Goal: Transaction & Acquisition: Purchase product/service

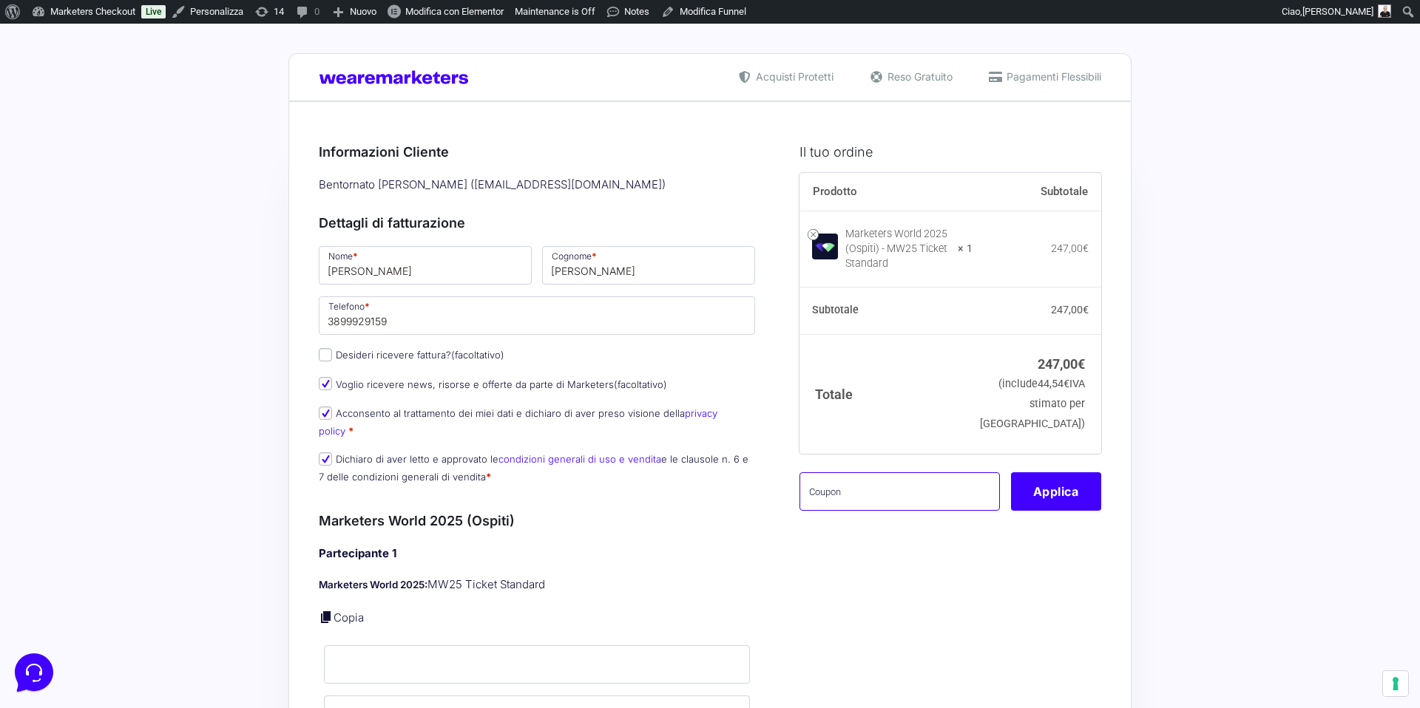
click at [856, 494] on input "text" at bounding box center [899, 492] width 200 height 38
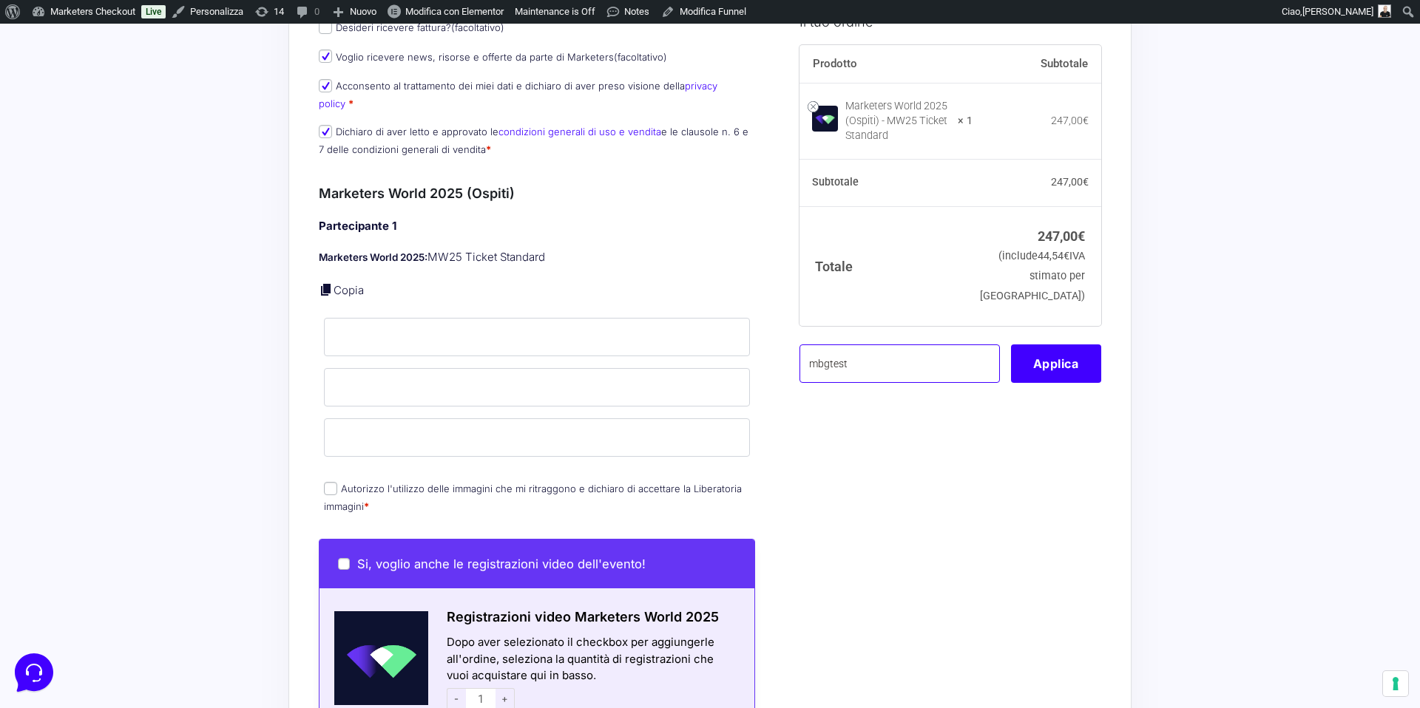
type input "mbgtest"
click at [328, 282] on link at bounding box center [326, 289] width 15 height 15
type input "elio"
type input "amato"
click at [383, 425] on input "[EMAIL_ADDRESS][DOMAIN_NAME]" at bounding box center [537, 438] width 426 height 38
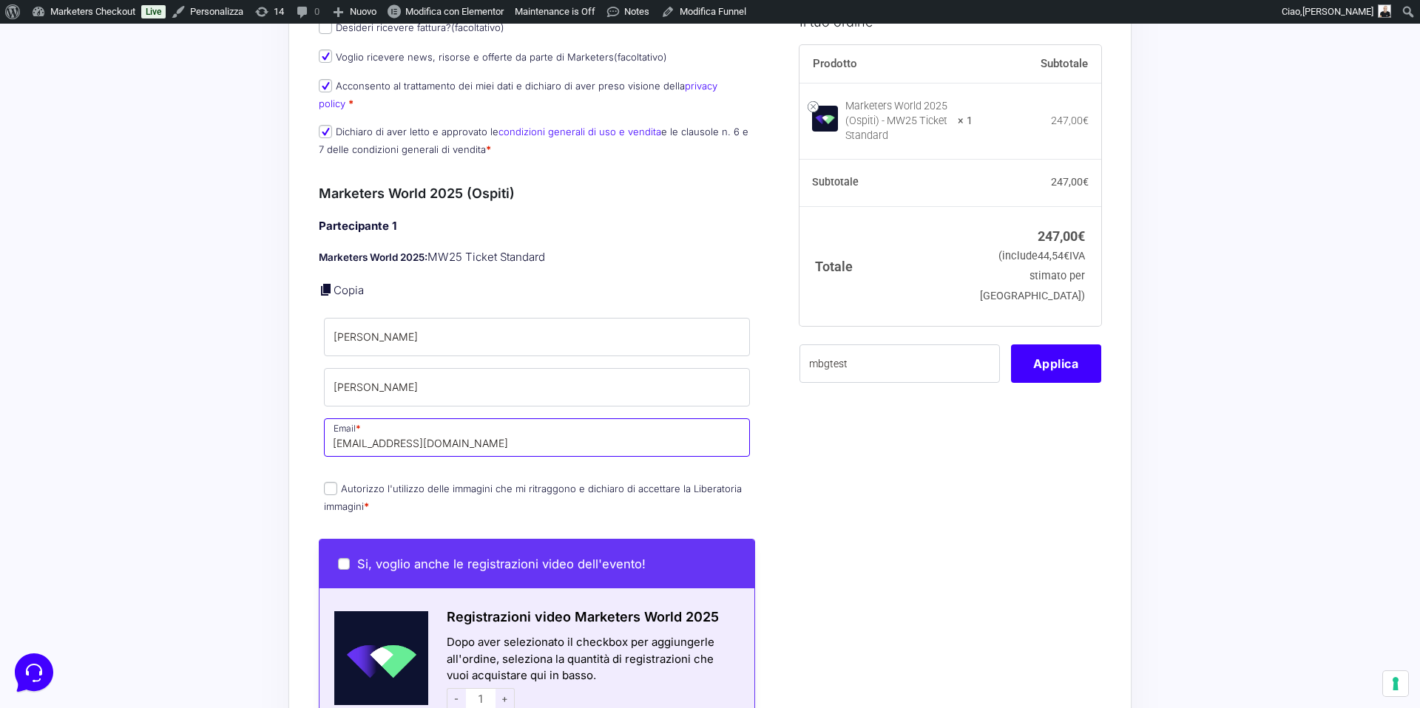
type input "elioamato88@gmail.com"
click at [897, 415] on div "Il tuo ordine Prodotto Subtotale Marketers World 2025 (Ospiti) - MW25 Ticket St…" at bounding box center [944, 616] width 313 height 1637
click at [1065, 362] on button "Applica" at bounding box center [1056, 363] width 90 height 38
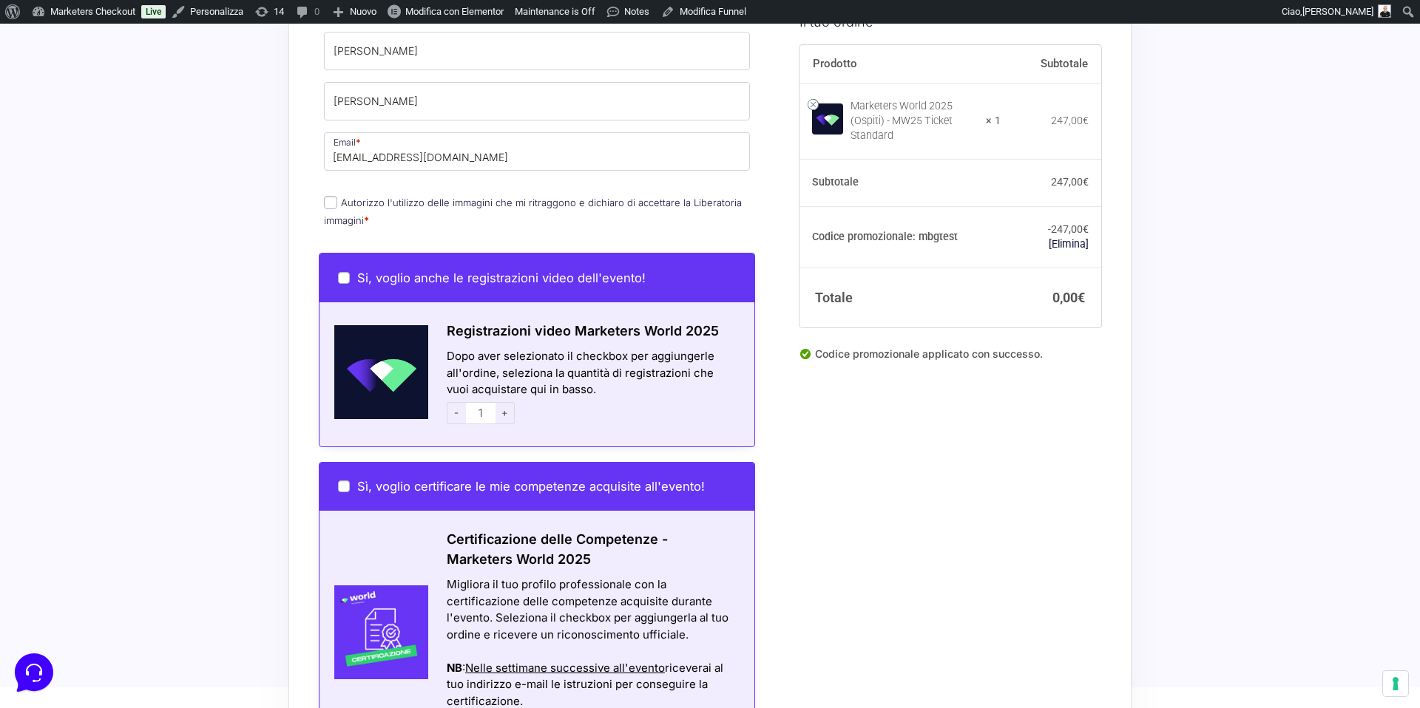
scroll to position [990, 0]
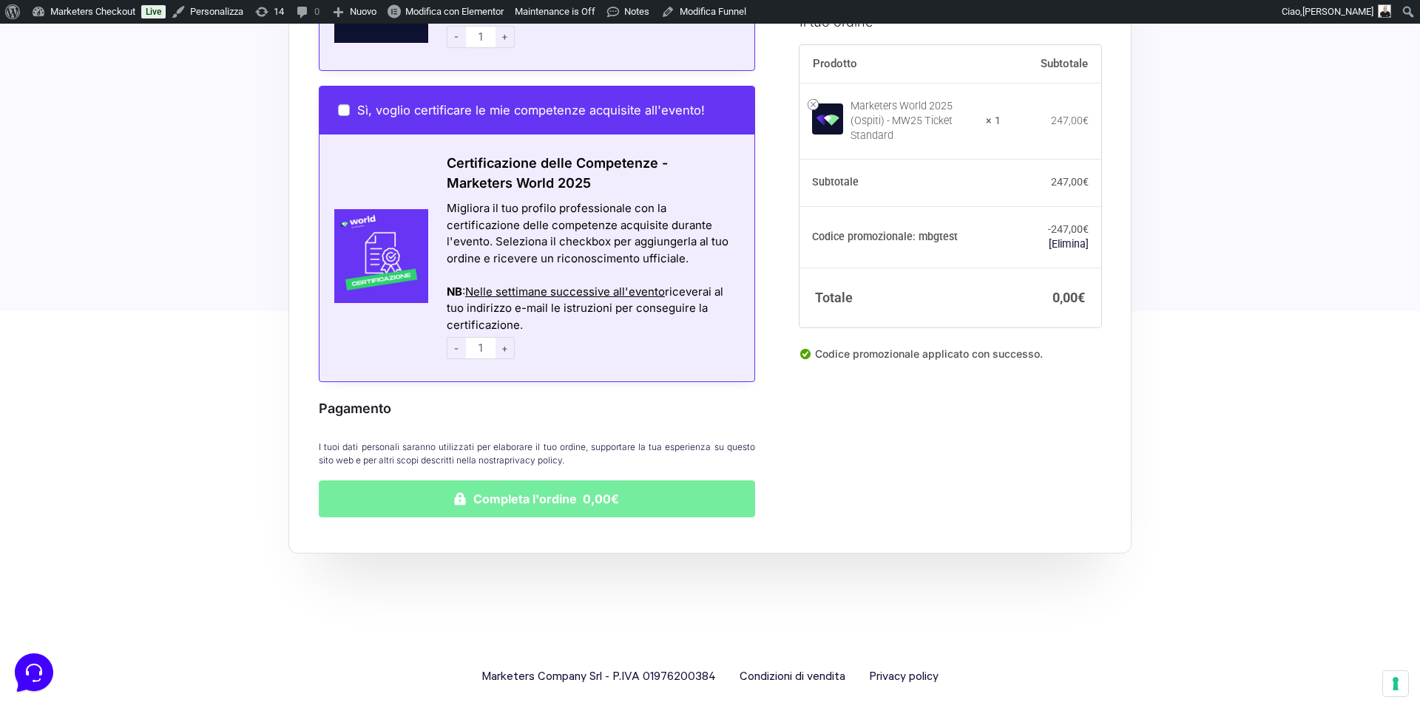
click at [549, 481] on button "Completa l'ordine 0,00€" at bounding box center [537, 499] width 436 height 37
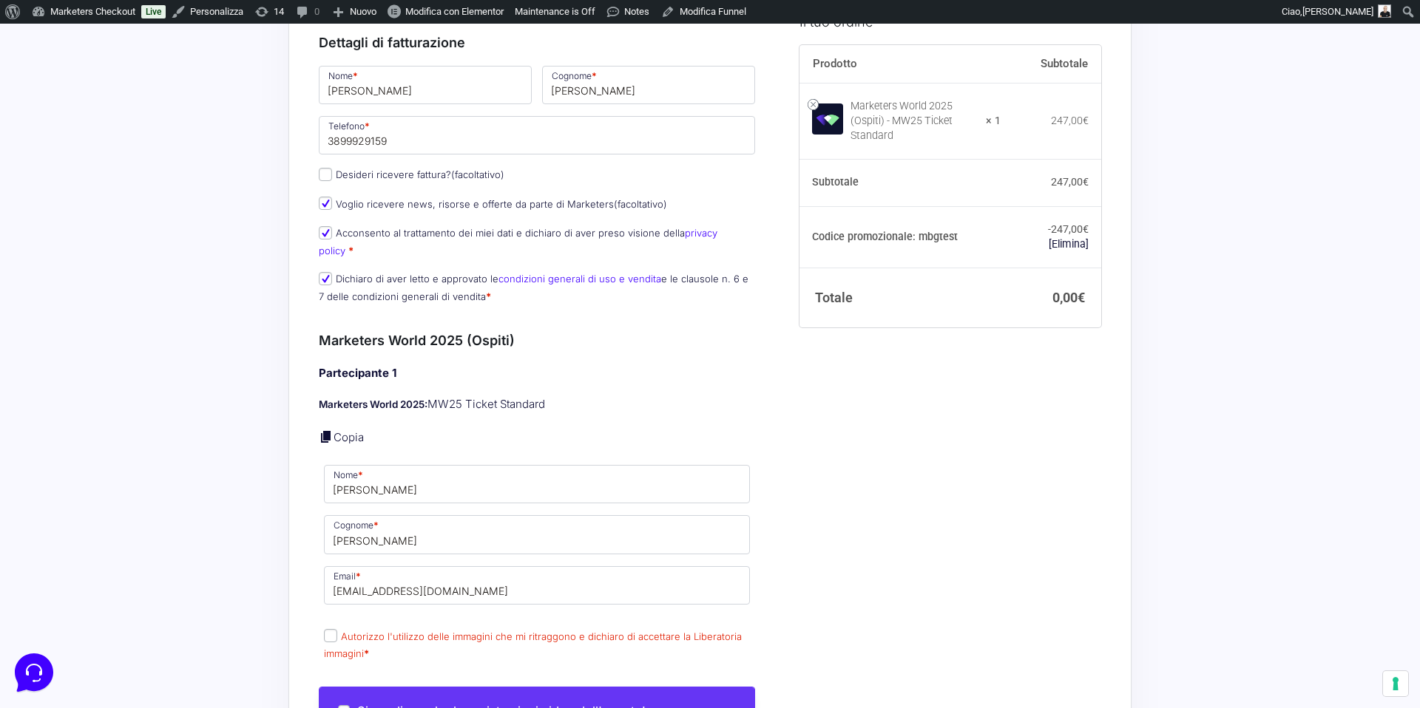
scroll to position [290, 0]
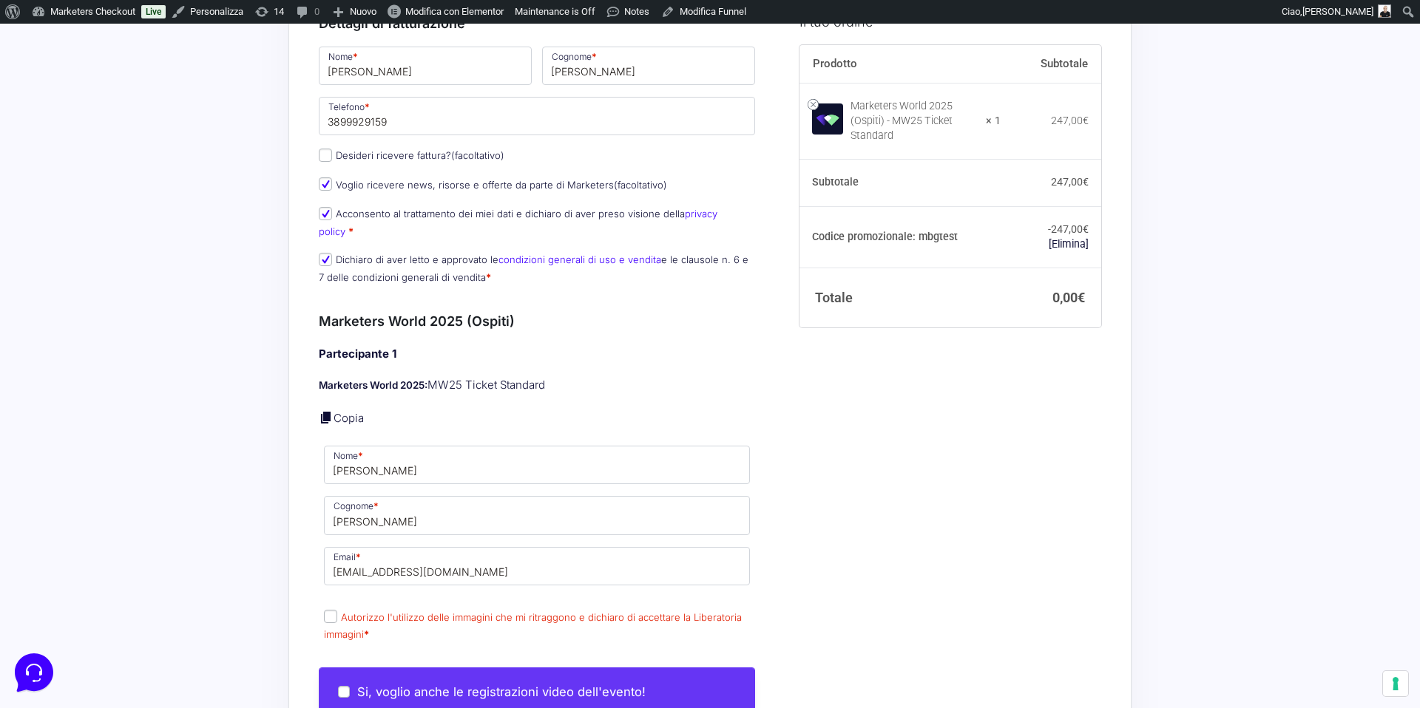
click at [329, 610] on input "Autorizzo l'utilizzo delle immagini che mi ritraggono e dichiaro di accettare l…" at bounding box center [330, 616] width 13 height 13
checkbox input "true"
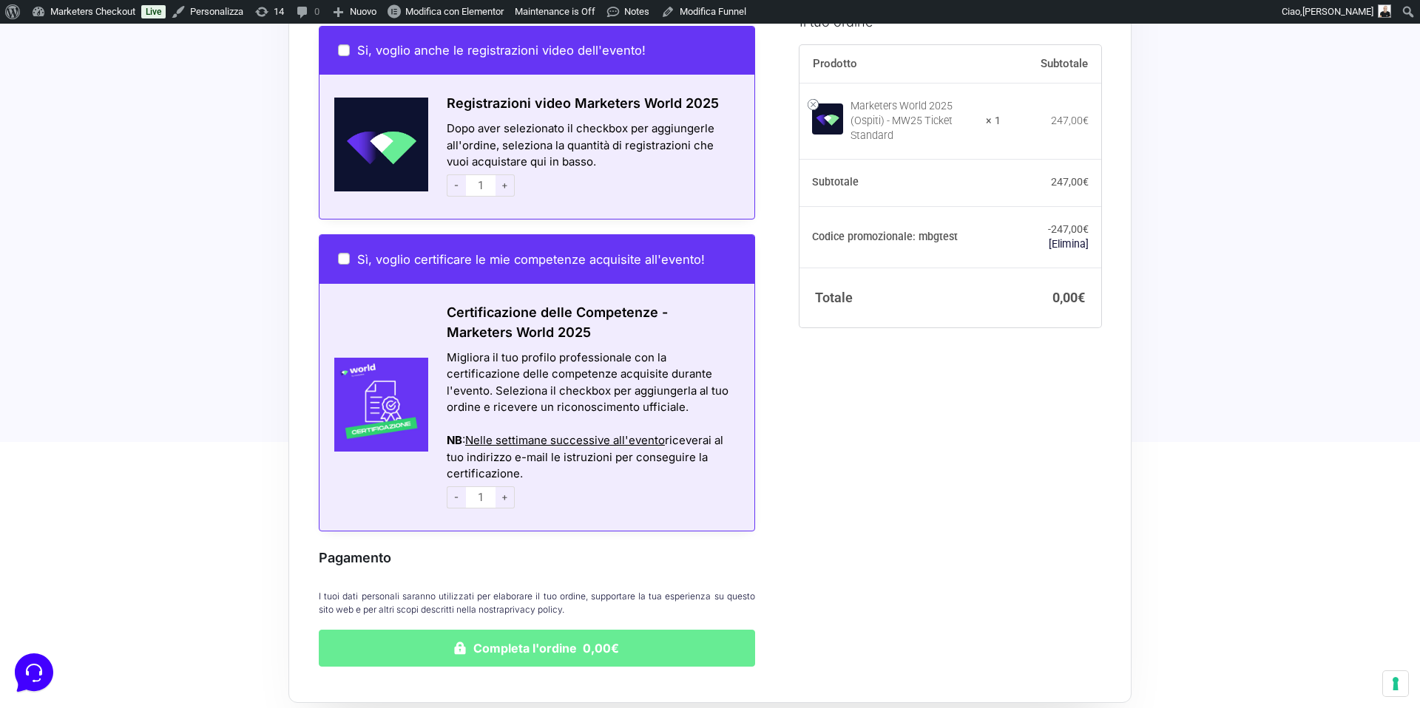
scroll to position [1080, 0]
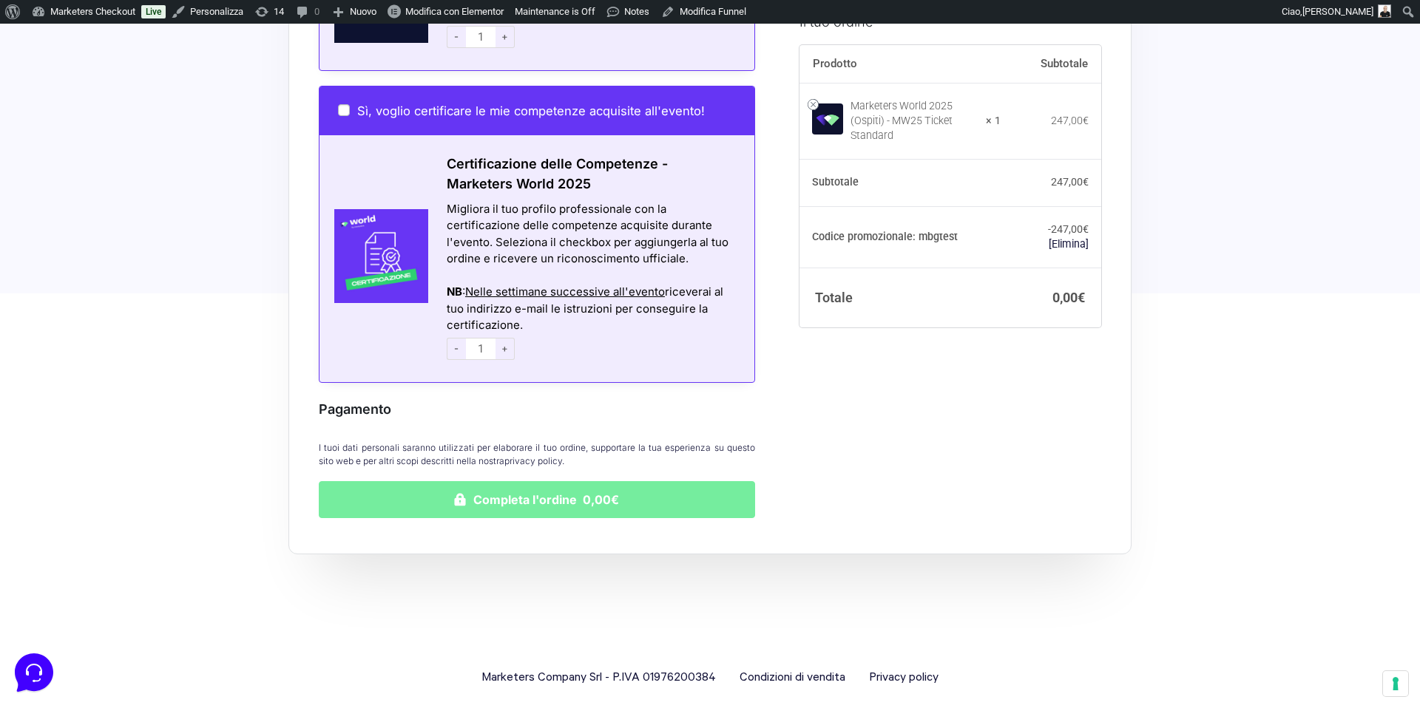
click at [535, 488] on button "Completa l'ordine 0,00€" at bounding box center [537, 499] width 436 height 37
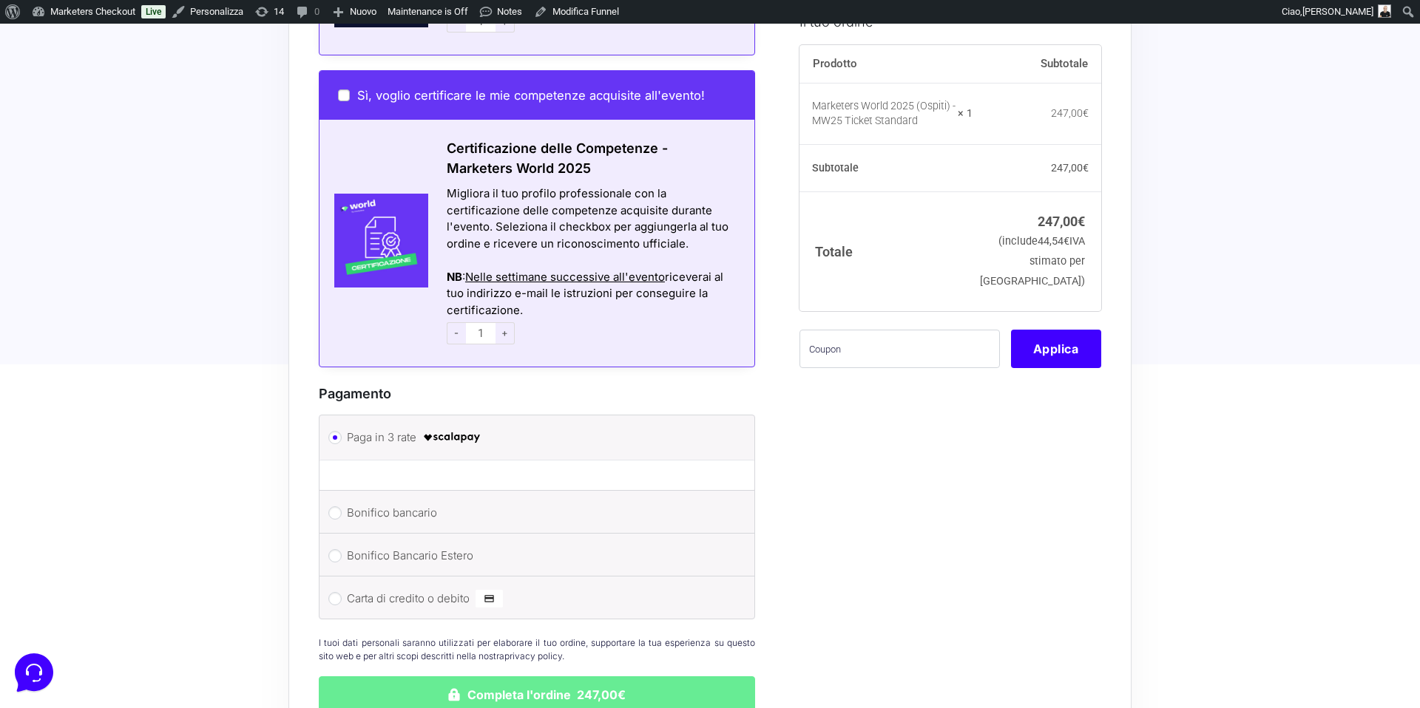
select select
type input "[PERSON_NAME]"
type input "amato"
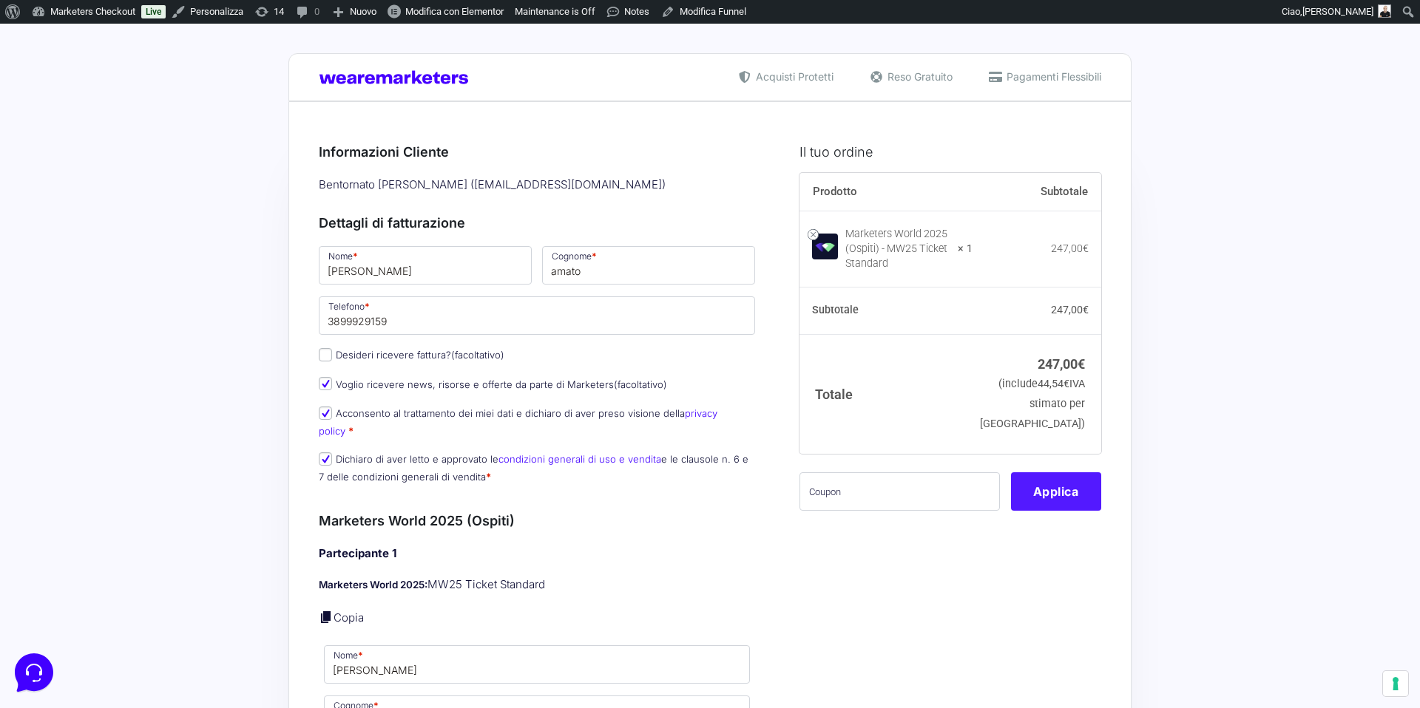
click at [1035, 491] on button "Applica" at bounding box center [1056, 492] width 90 height 38
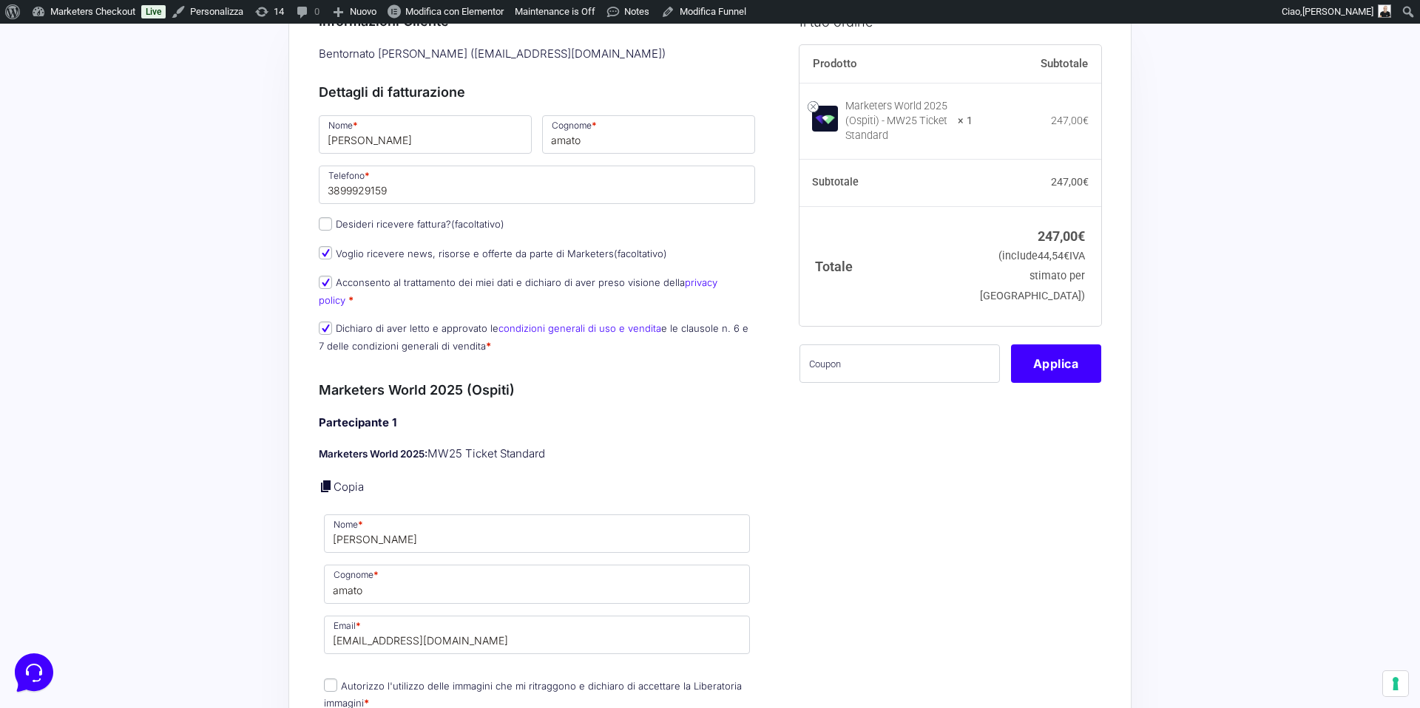
scroll to position [184, 0]
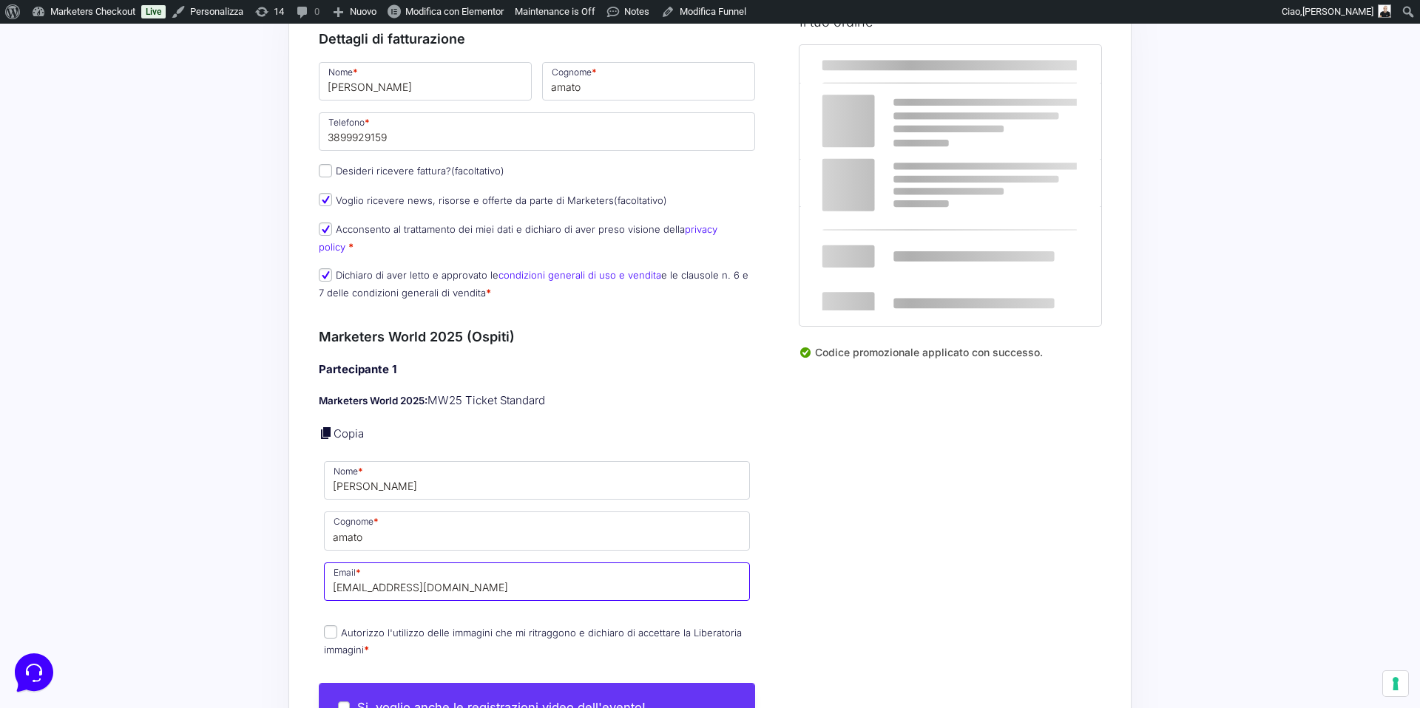
click at [349, 575] on input "[EMAIL_ADDRESS][DOMAIN_NAME]" at bounding box center [537, 582] width 426 height 38
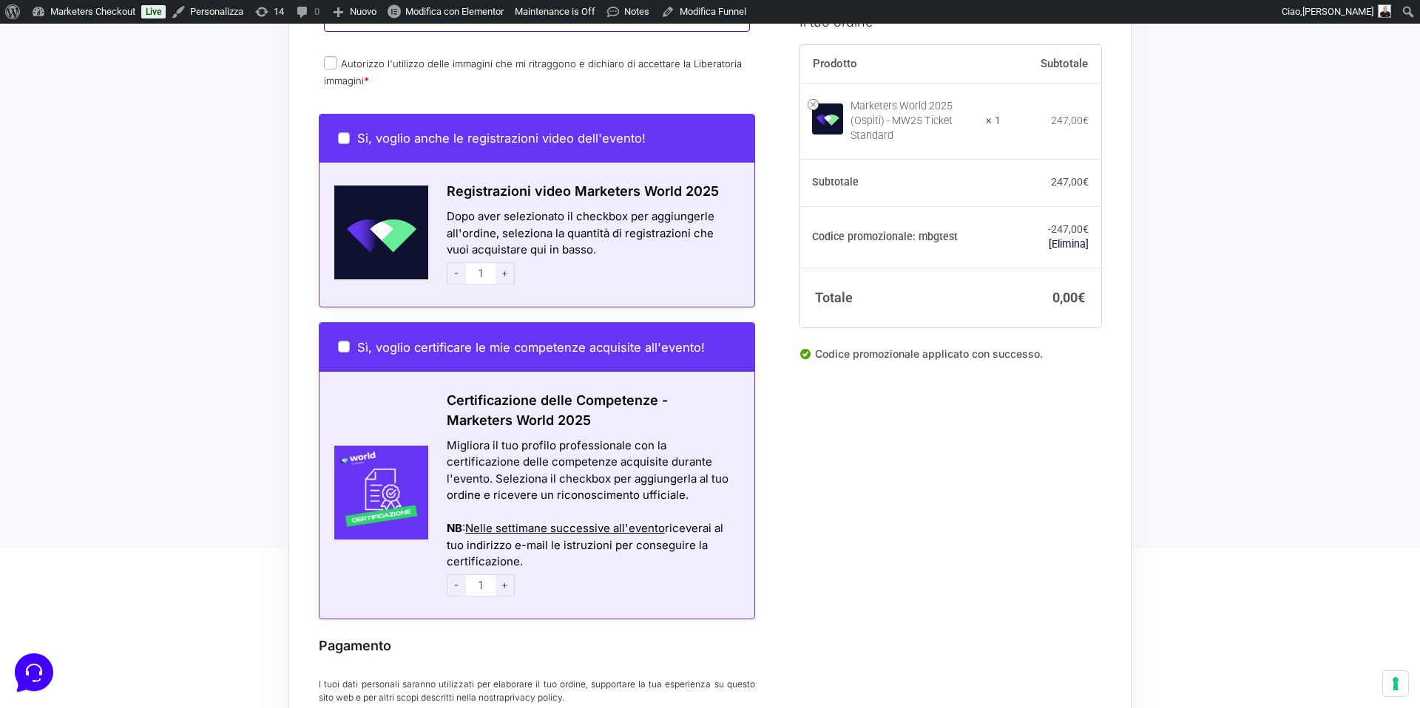
scroll to position [990, 0]
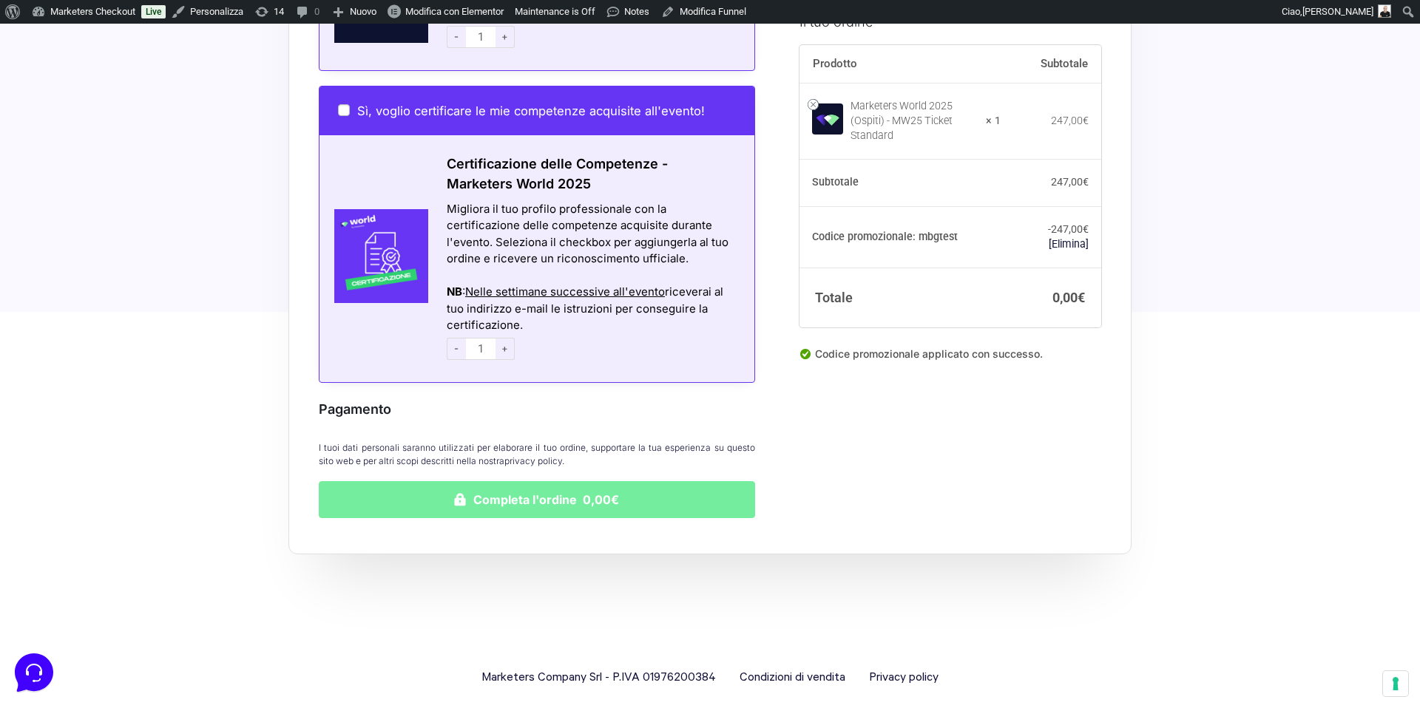
type input "[PERSON_NAME][EMAIL_ADDRESS][DOMAIN_NAME]"
click at [466, 493] on button "Completa l'ordine 0,00€" at bounding box center [537, 499] width 436 height 37
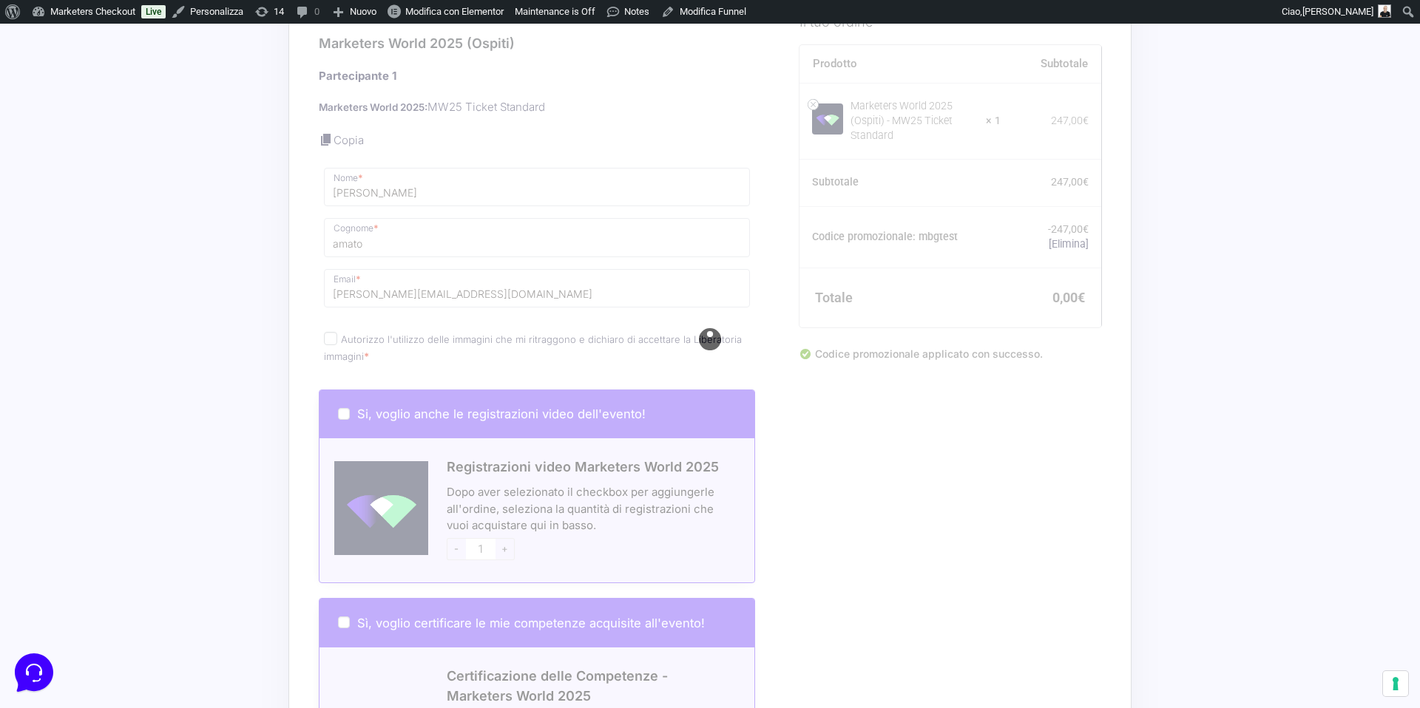
scroll to position [0, 0]
